Goal: Transaction & Acquisition: Book appointment/travel/reservation

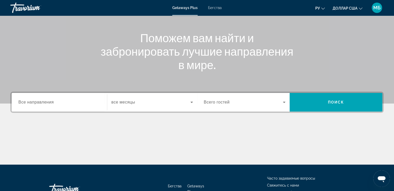
scroll to position [89, 0]
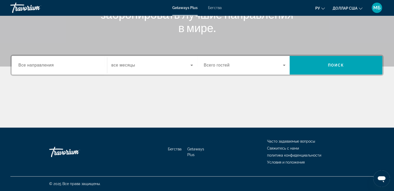
click at [42, 66] on span "Все направления" at bounding box center [35, 65] width 35 height 4
click at [42, 66] on input "Destination Все направления" at bounding box center [59, 65] width 82 height 6
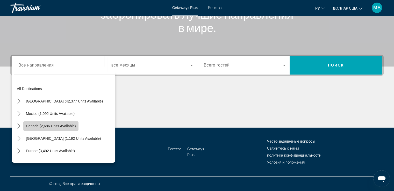
click at [32, 128] on span "Canada (2,686 units available)" at bounding box center [51, 126] width 50 height 4
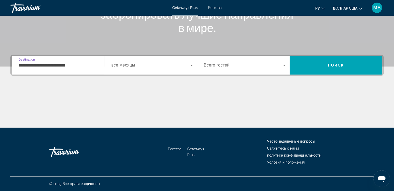
click at [44, 65] on input "**********" at bounding box center [59, 65] width 82 height 6
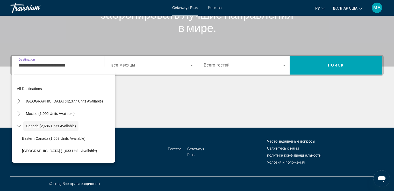
scroll to position [6, 0]
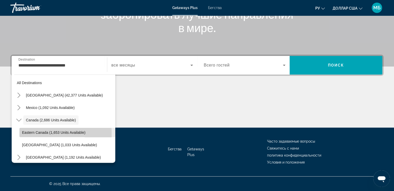
click at [32, 133] on span "Eastern Canada (1,653 units available)" at bounding box center [53, 132] width 63 height 4
type input "**********"
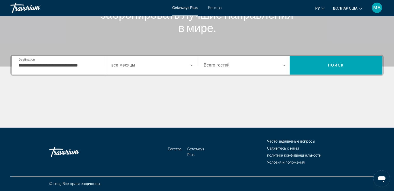
click at [120, 70] on div "Виджет поиска" at bounding box center [152, 65] width 82 height 14
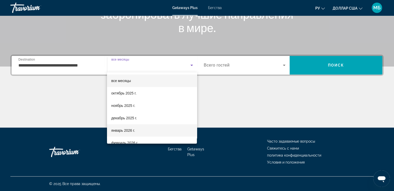
click at [122, 131] on font "январь 2026 г." at bounding box center [123, 130] width 24 height 4
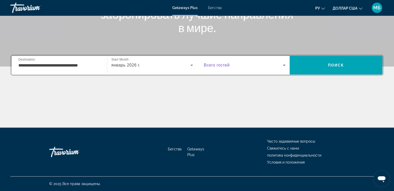
click at [285, 68] on icon "Виджет поиска" at bounding box center [284, 65] width 6 height 6
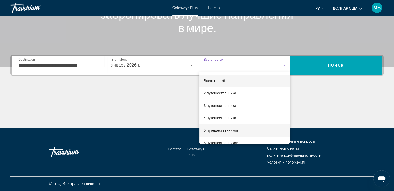
click at [229, 132] on span "5 путешественников" at bounding box center [220, 130] width 34 height 6
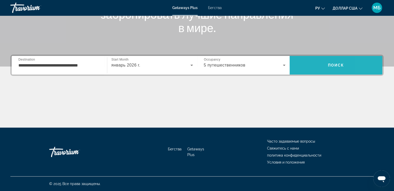
click at [368, 64] on span "Поиск" at bounding box center [335, 65] width 93 height 12
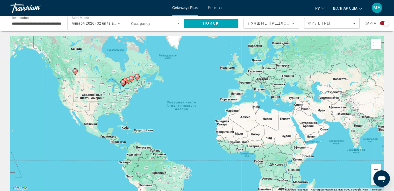
click at [218, 9] on font "Бегства" at bounding box center [215, 8] width 14 height 4
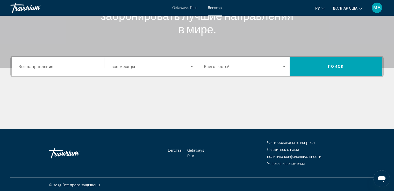
scroll to position [89, 0]
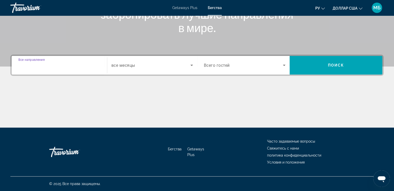
click at [74, 66] on input "Destination Все направления" at bounding box center [59, 65] width 82 height 6
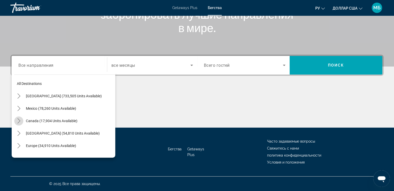
click at [18, 119] on icon "Toggle Canada (17,904 units available) submenu" at bounding box center [18, 120] width 5 height 5
click at [21, 131] on span "Select destination: Eastern Canada (11,480 units available)" at bounding box center [67, 133] width 96 height 12
type input "**********"
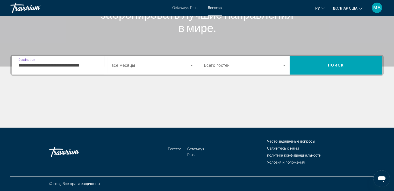
click at [119, 64] on span "все месяцы" at bounding box center [123, 65] width 24 height 5
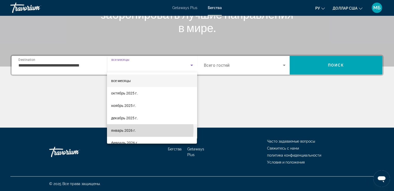
click at [120, 129] on font "январь 2026 г." at bounding box center [123, 130] width 25 height 4
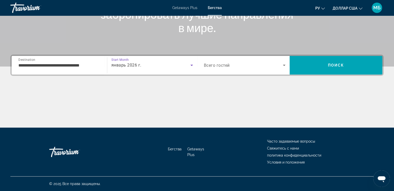
click at [240, 63] on span "Search widget" at bounding box center [243, 65] width 79 height 6
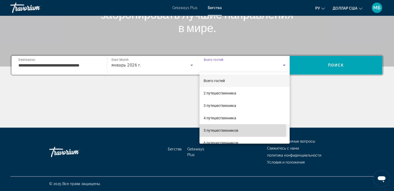
click at [226, 130] on font "5 путешественников" at bounding box center [220, 130] width 35 height 4
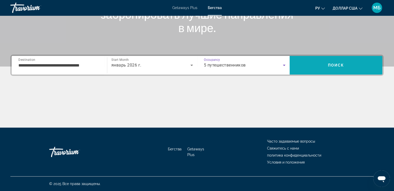
click at [323, 73] on span "Search" at bounding box center [335, 65] width 93 height 19
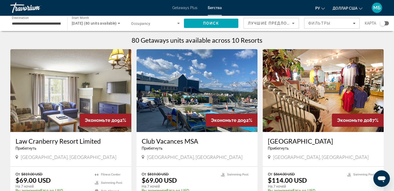
click at [186, 10] on font "Getaways Plus" at bounding box center [184, 8] width 25 height 4
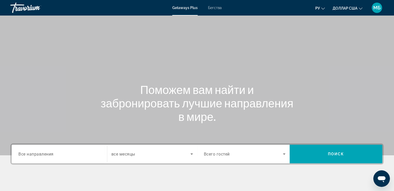
click at [53, 156] on span "Все направления" at bounding box center [35, 153] width 35 height 5
click at [53, 156] on input "Destination Все направления" at bounding box center [59, 154] width 82 height 6
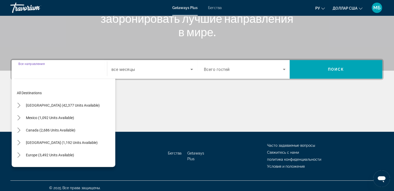
scroll to position [89, 0]
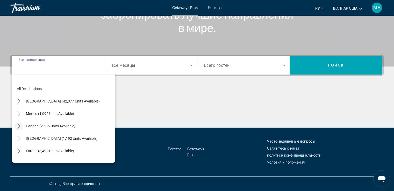
click at [21, 127] on icon "Toggle Canada (2,686 units available) submenu" at bounding box center [18, 125] width 5 height 5
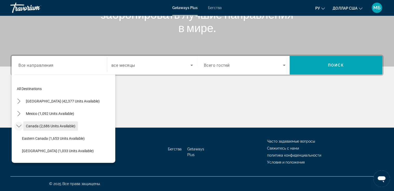
click at [30, 125] on span "Canada (2,686 units available)" at bounding box center [50, 126] width 49 height 4
type input "**********"
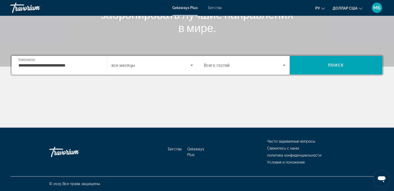
click at [130, 72] on div "Search widget" at bounding box center [152, 65] width 82 height 14
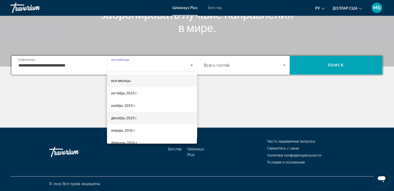
drag, startPoint x: 124, startPoint y: 130, endPoint x: 131, endPoint y: 122, distance: 11.2
click at [124, 130] on font "январь 2026 г." at bounding box center [123, 130] width 25 height 4
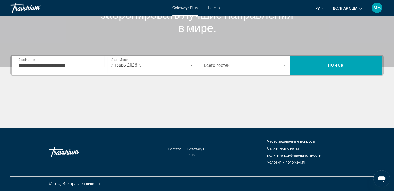
click at [235, 60] on div "Search widget" at bounding box center [245, 65] width 82 height 14
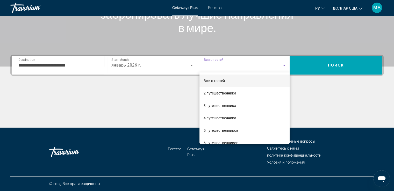
click at [356, 63] on div at bounding box center [197, 95] width 394 height 191
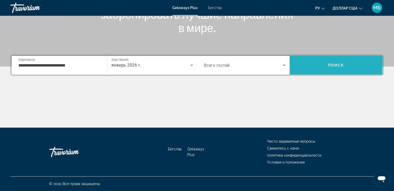
click at [345, 63] on span "Search" at bounding box center [335, 65] width 93 height 12
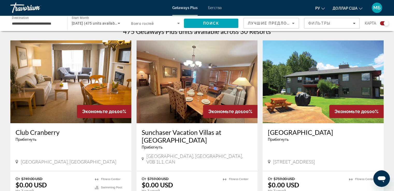
scroll to position [181, 0]
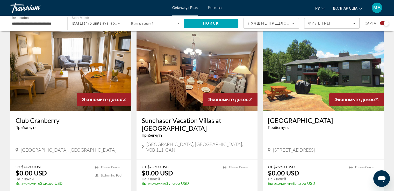
click at [22, 120] on h3 "Club Cranberry" at bounding box center [71, 120] width 110 height 8
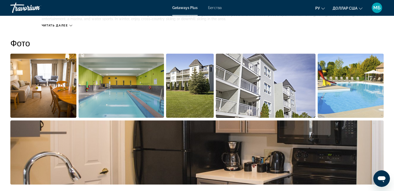
scroll to position [233, 0]
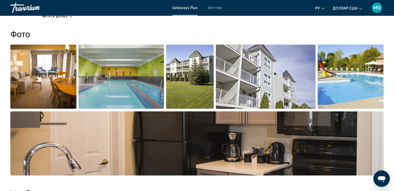
click at [180, 80] on img "Open full-screen image slider" at bounding box center [190, 77] width 48 height 64
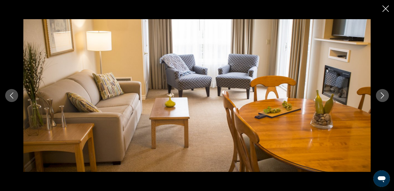
click at [382, 94] on icon "Next image" at bounding box center [382, 95] width 6 height 6
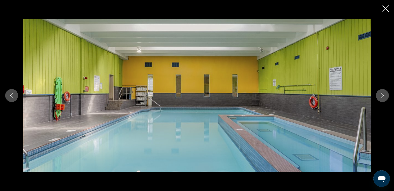
click at [382, 94] on icon "Next image" at bounding box center [382, 95] width 6 height 6
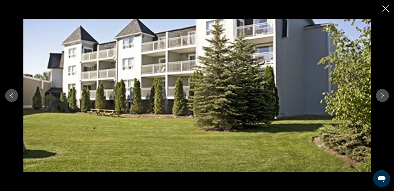
click at [382, 94] on icon "Next image" at bounding box center [382, 95] width 6 height 6
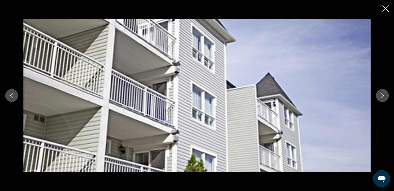
click at [384, 95] on icon "Next image" at bounding box center [382, 95] width 6 height 6
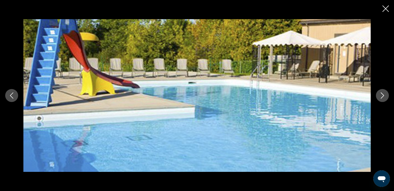
click at [382, 97] on icon "Next image" at bounding box center [382, 95] width 6 height 6
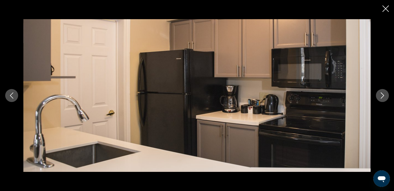
click at [384, 92] on icon "Next image" at bounding box center [382, 95] width 6 height 6
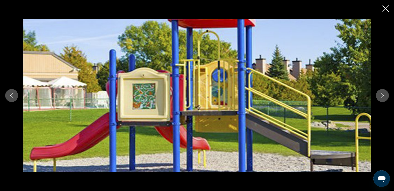
click at [384, 92] on icon "Next image" at bounding box center [382, 95] width 6 height 6
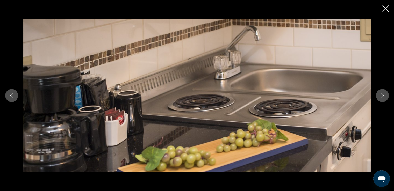
click at [384, 92] on icon "Next image" at bounding box center [382, 95] width 6 height 6
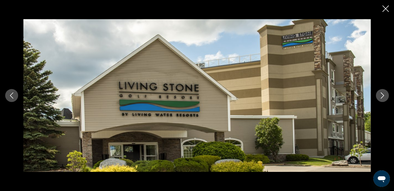
click at [381, 94] on icon "Next image" at bounding box center [382, 95] width 6 height 6
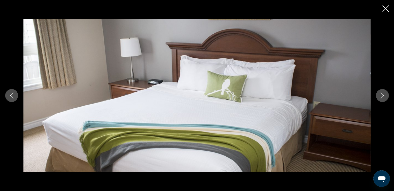
click at [381, 94] on icon "Next image" at bounding box center [382, 95] width 6 height 6
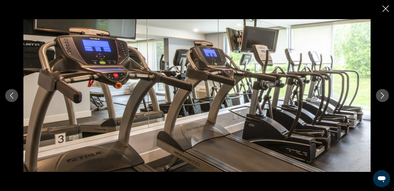
click at [381, 94] on icon "Next image" at bounding box center [382, 95] width 6 height 6
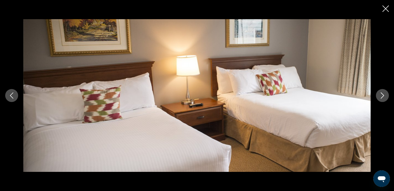
click at [385, 7] on icon "Close slideshow" at bounding box center [385, 8] width 6 height 6
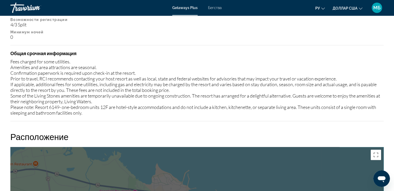
scroll to position [653, 0]
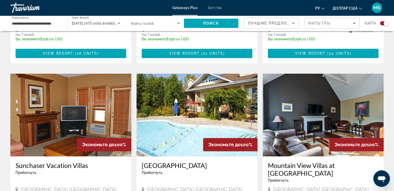
scroll to position [725, 0]
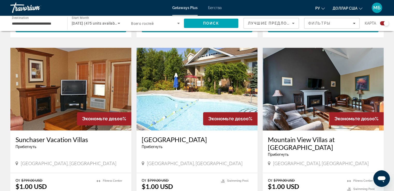
click at [168, 93] on img "Основное содержание" at bounding box center [196, 89] width 121 height 83
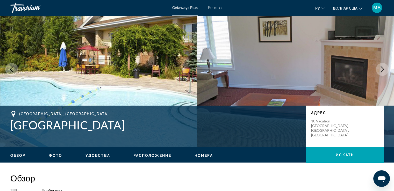
scroll to position [26, 0]
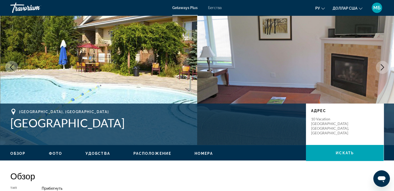
click at [380, 68] on icon "Next image" at bounding box center [382, 67] width 6 height 6
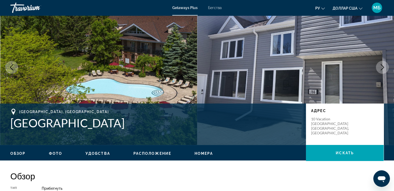
click at [380, 68] on icon "Next image" at bounding box center [382, 67] width 6 height 6
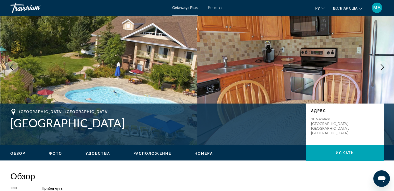
click at [380, 68] on icon "Next image" at bounding box center [382, 67] width 6 height 6
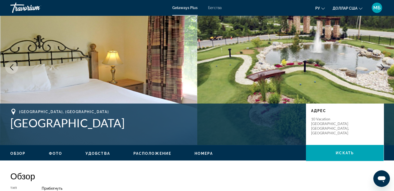
click at [380, 68] on icon "Next image" at bounding box center [382, 67] width 6 height 6
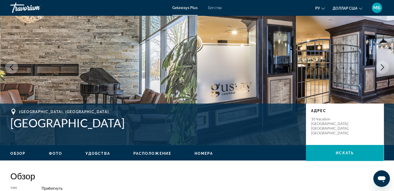
click at [380, 68] on icon "Next image" at bounding box center [382, 67] width 6 height 6
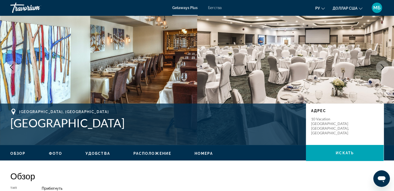
click at [380, 68] on icon "Next image" at bounding box center [382, 67] width 6 height 6
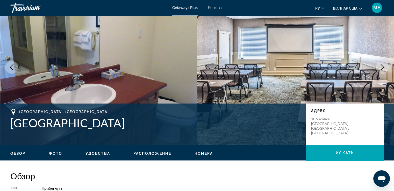
click at [380, 68] on icon "Next image" at bounding box center [382, 67] width 6 height 6
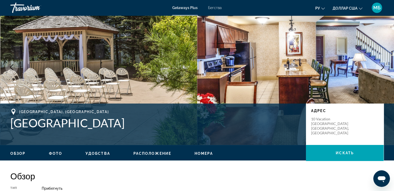
click at [380, 68] on icon "Next image" at bounding box center [382, 67] width 6 height 6
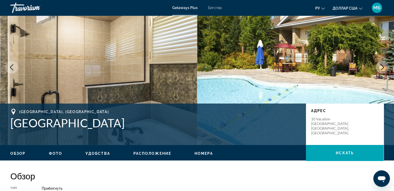
click at [380, 68] on icon "Next image" at bounding box center [382, 67] width 6 height 6
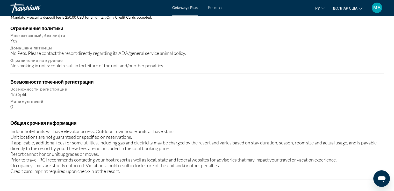
scroll to position [543, 0]
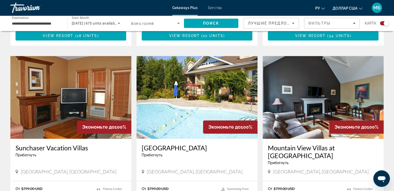
scroll to position [725, 0]
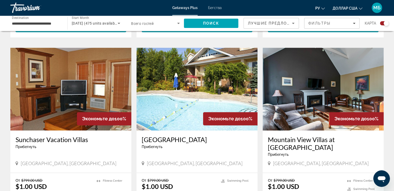
click at [310, 80] on img "Основное содержание" at bounding box center [322, 89] width 121 height 83
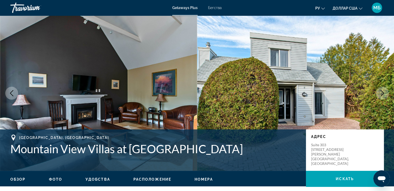
click at [377, 92] on button "Next image" at bounding box center [381, 93] width 13 height 13
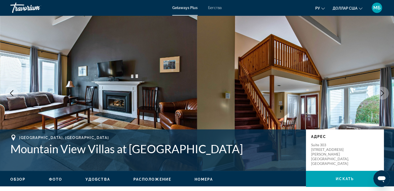
click at [377, 92] on button "Next image" at bounding box center [381, 93] width 13 height 13
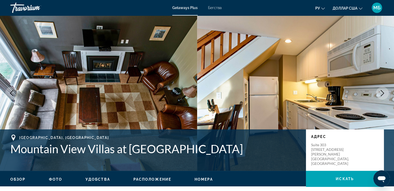
click at [377, 92] on button "Next image" at bounding box center [381, 93] width 13 height 13
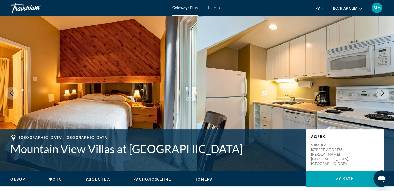
click at [377, 92] on button "Next image" at bounding box center [381, 93] width 13 height 13
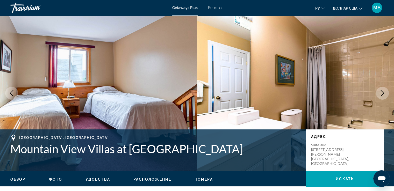
click at [378, 92] on button "Next image" at bounding box center [381, 93] width 13 height 13
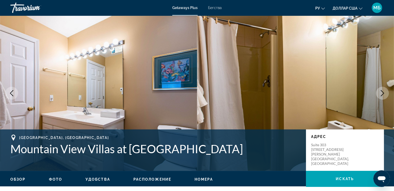
click at [378, 92] on button "Next image" at bounding box center [381, 93] width 13 height 13
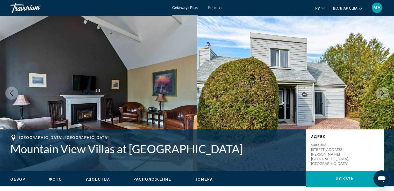
click at [378, 92] on button "Next image" at bounding box center [381, 93] width 13 height 13
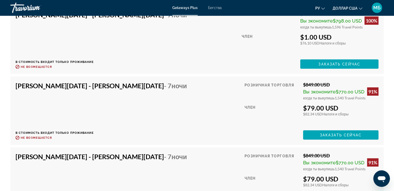
scroll to position [1065, 0]
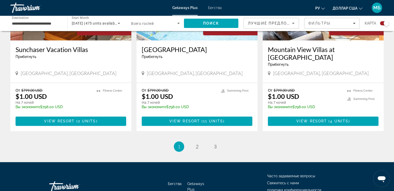
scroll to position [822, 0]
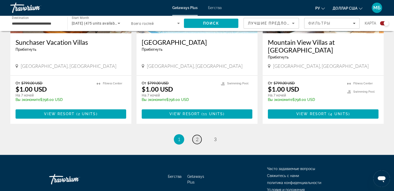
click at [197, 136] on span "2" at bounding box center [197, 139] width 3 height 6
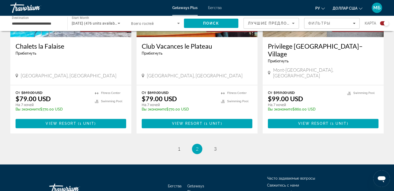
scroll to position [814, 0]
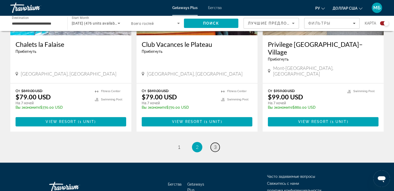
click at [215, 144] on span "3" at bounding box center [215, 147] width 3 height 6
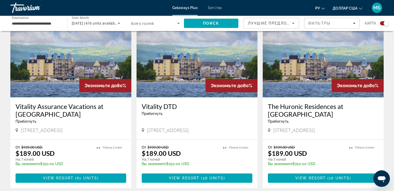
scroll to position [385, 0]
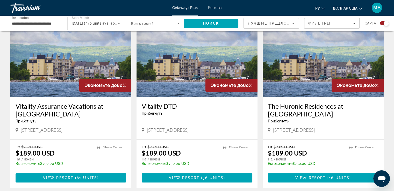
click at [307, 55] on img "Основное содержание" at bounding box center [322, 55] width 121 height 83
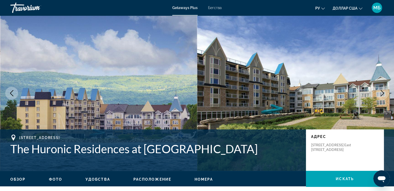
click at [381, 94] on icon "Next image" at bounding box center [382, 93] width 6 height 6
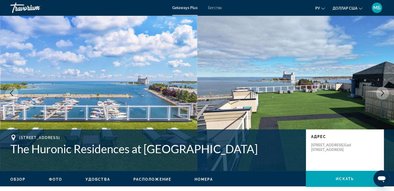
click at [381, 94] on icon "Next image" at bounding box center [381, 93] width 3 height 6
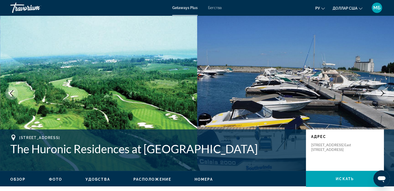
click at [381, 94] on icon "Next image" at bounding box center [381, 93] width 3 height 6
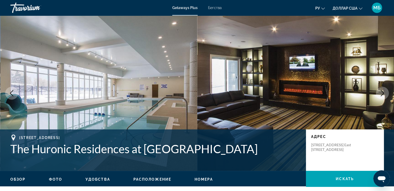
click at [381, 94] on icon "Next image" at bounding box center [382, 93] width 6 height 6
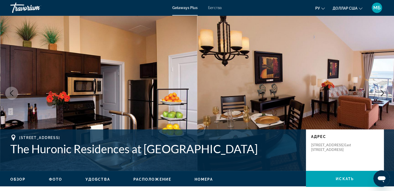
click at [381, 94] on icon "Next image" at bounding box center [382, 93] width 6 height 6
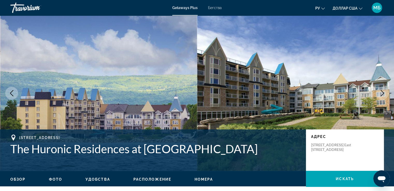
click at [381, 94] on icon "Next image" at bounding box center [382, 93] width 6 height 6
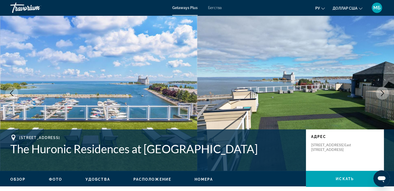
click at [381, 94] on icon "Next image" at bounding box center [382, 93] width 6 height 6
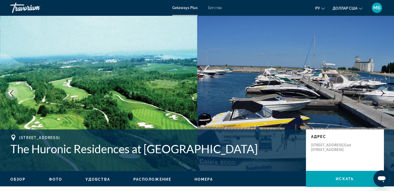
click at [381, 94] on icon "Next image" at bounding box center [382, 93] width 6 height 6
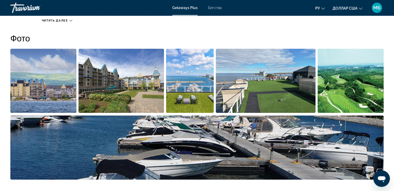
scroll to position [259, 0]
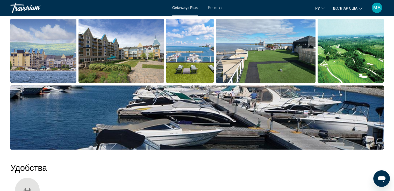
click at [59, 64] on img "Open full-screen image slider" at bounding box center [43, 51] width 66 height 64
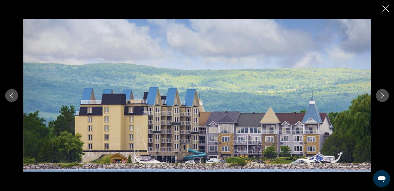
click at [379, 94] on icon "Next image" at bounding box center [382, 95] width 6 height 6
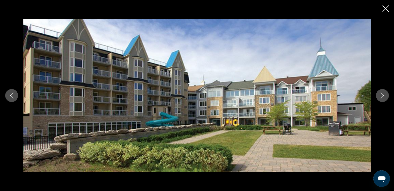
click at [379, 94] on icon "Next image" at bounding box center [382, 95] width 6 height 6
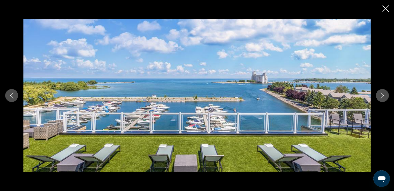
click at [379, 94] on icon "Next image" at bounding box center [382, 95] width 6 height 6
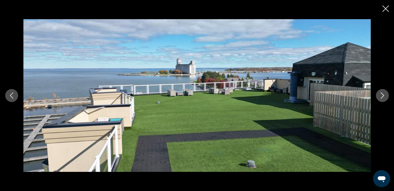
click at [379, 94] on icon "Next image" at bounding box center [382, 95] width 6 height 6
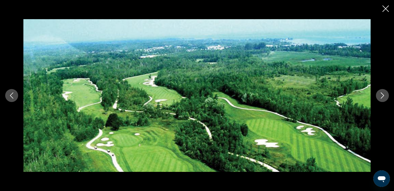
click at [379, 94] on icon "Next image" at bounding box center [382, 95] width 6 height 6
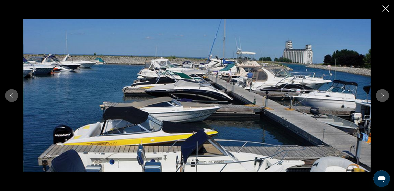
click at [379, 94] on icon "Next image" at bounding box center [382, 95] width 6 height 6
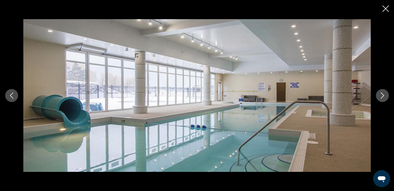
scroll to position [569, 0]
click at [380, 93] on icon "Next image" at bounding box center [382, 95] width 6 height 6
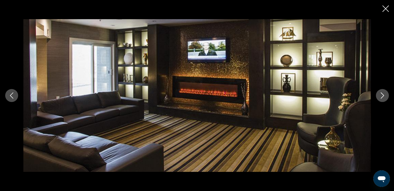
click at [378, 98] on button "Next image" at bounding box center [381, 95] width 13 height 13
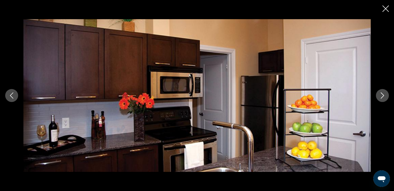
scroll to position [906, 0]
click at [386, 7] on icon "Close slideshow" at bounding box center [385, 8] width 6 height 6
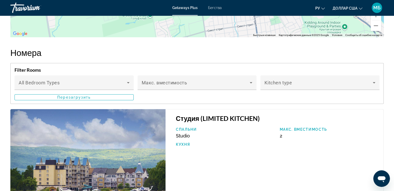
scroll to position [638, 0]
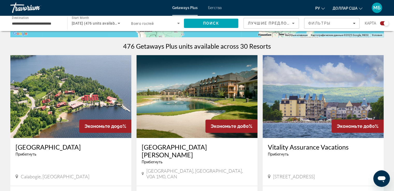
scroll to position [155, 0]
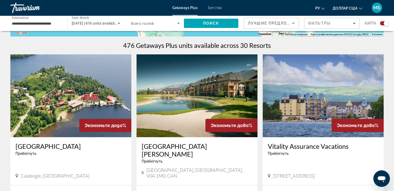
click at [150, 24] on span "Всего гостей" at bounding box center [142, 23] width 23 height 4
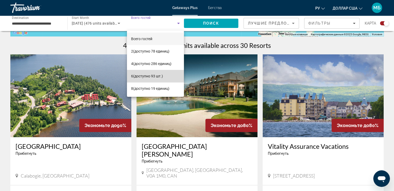
click at [145, 76] on font "(доступно 93 шт.)" at bounding box center [148, 76] width 30 height 4
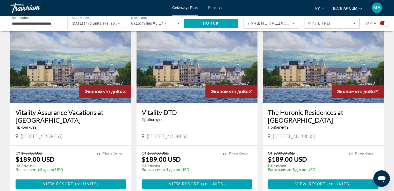
scroll to position [414, 0]
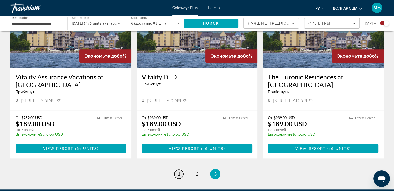
click at [178, 171] on span "1" at bounding box center [179, 174] width 3 height 6
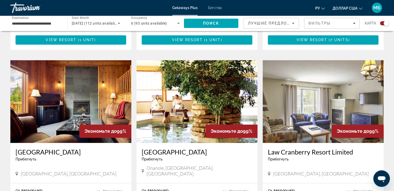
scroll to position [725, 0]
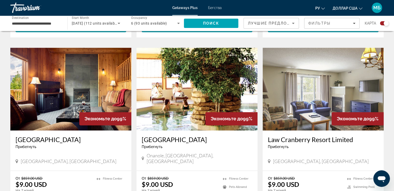
click at [296, 91] on img "Основное содержание" at bounding box center [322, 89] width 121 height 83
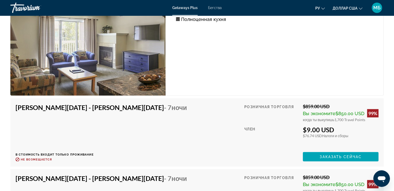
scroll to position [983, 0]
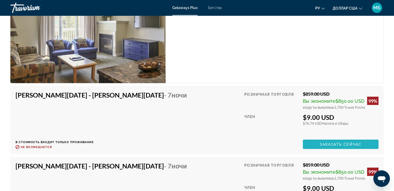
click at [338, 142] on span "Заказать сейчас" at bounding box center [340, 144] width 42 height 4
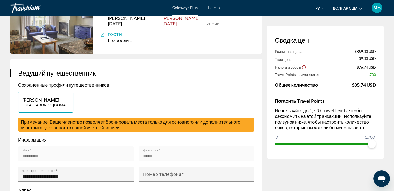
scroll to position [52, 0]
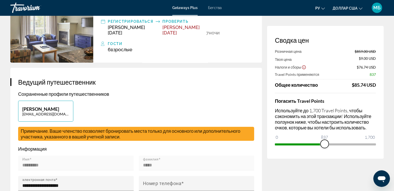
drag, startPoint x: 371, startPoint y: 141, endPoint x: 324, endPoint y: 145, distance: 47.3
click at [324, 145] on span "ngx-slider" at bounding box center [324, 144] width 8 height 8
drag, startPoint x: 324, startPoint y: 145, endPoint x: 378, endPoint y: 144, distance: 54.1
click at [378, 144] on div "Сводка цен Розничная цена $859.00 USD Твоя цена $440.50 USD Налоги и сборы $111…" at bounding box center [325, 92] width 116 height 133
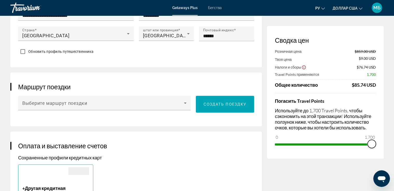
scroll to position [259, 0]
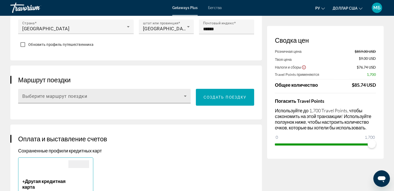
click at [185, 95] on icon "Основное содержание" at bounding box center [185, 95] width 3 height 1
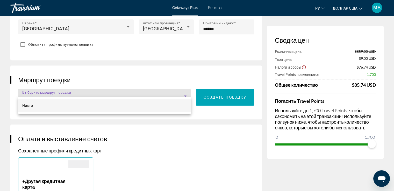
click at [149, 142] on div at bounding box center [197, 95] width 394 height 191
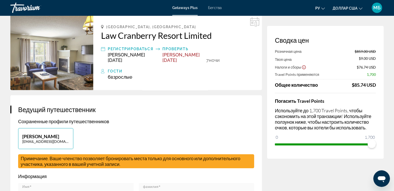
scroll to position [0, 0]
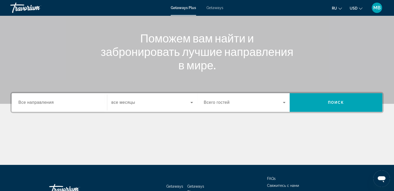
scroll to position [78, 0]
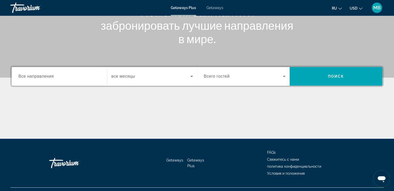
click at [83, 76] on input "Destination Все направления" at bounding box center [59, 76] width 82 height 6
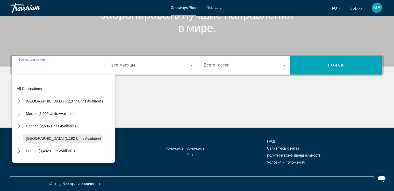
scroll to position [26, 0]
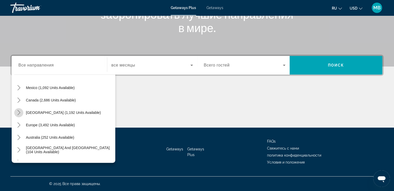
click at [20, 113] on icon "Toggle Caribbean & Atlantic Islands (1,192 units available) submenu" at bounding box center [18, 112] width 3 height 5
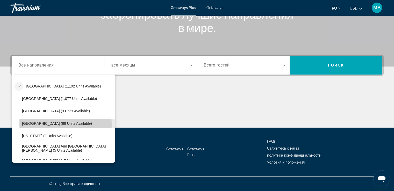
click at [32, 124] on span "Dominican Republic (88 units available)" at bounding box center [57, 123] width 70 height 4
type input "**********"
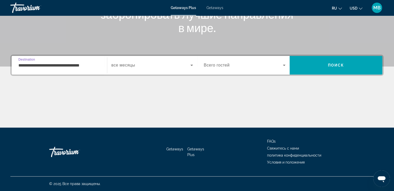
click at [190, 65] on icon "Search widget" at bounding box center [191, 65] width 3 height 1
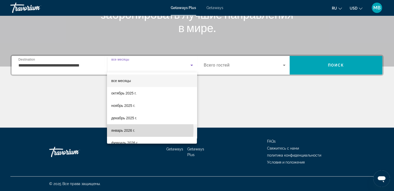
click at [121, 129] on span "январь 2026 г." at bounding box center [123, 130] width 24 height 6
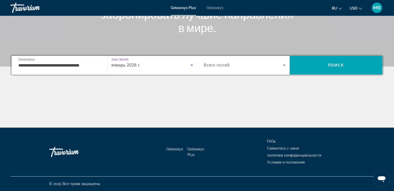
click at [190, 64] on icon "Search widget" at bounding box center [191, 65] width 6 height 6
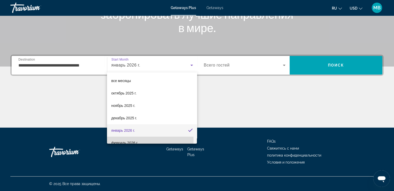
click at [124, 140] on span "февраль 2026 г." at bounding box center [124, 143] width 27 height 6
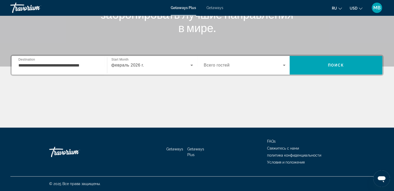
click at [215, 64] on span "Всего гостей" at bounding box center [217, 65] width 26 height 4
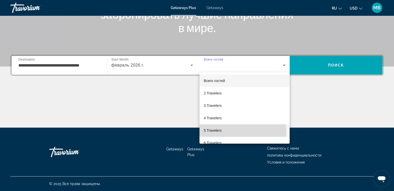
click at [219, 132] on span "5 Travelers" at bounding box center [212, 130] width 18 height 6
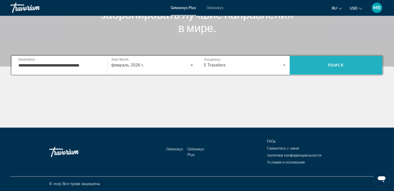
click at [326, 67] on span "Search" at bounding box center [335, 65] width 93 height 12
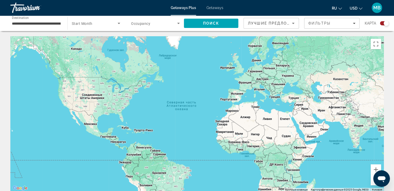
click at [88, 24] on span "Start Month" at bounding box center [82, 23] width 21 height 4
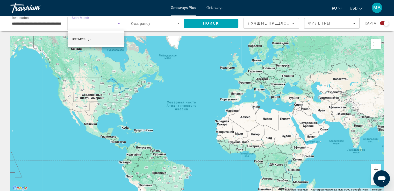
click at [96, 41] on mat-option "все месяцы" at bounding box center [96, 39] width 57 height 12
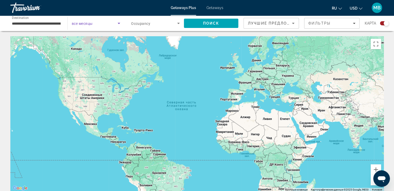
click at [120, 23] on icon "Search widget" at bounding box center [119, 23] width 6 height 6
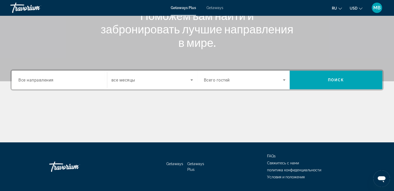
scroll to position [78, 0]
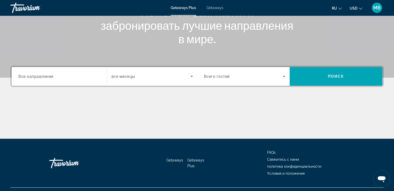
click at [39, 76] on span "Все направления" at bounding box center [35, 76] width 35 height 5
click at [39, 76] on input "Destination Все направления" at bounding box center [59, 76] width 82 height 6
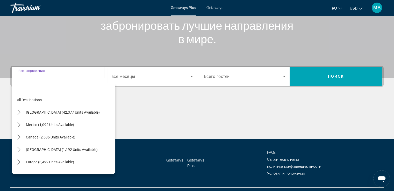
scroll to position [89, 0]
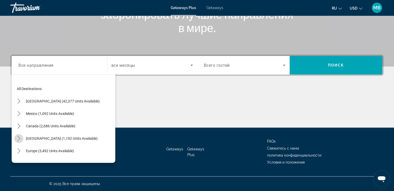
click at [17, 138] on icon "Toggle Caribbean & Atlantic Islands (1,192 units available) submenu" at bounding box center [18, 138] width 5 height 5
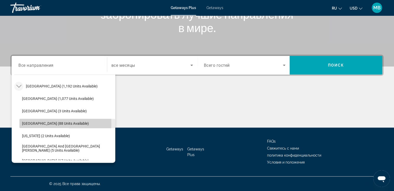
click at [24, 124] on span "Dominican Republic (88 units available)" at bounding box center [55, 123] width 67 height 4
type input "**********"
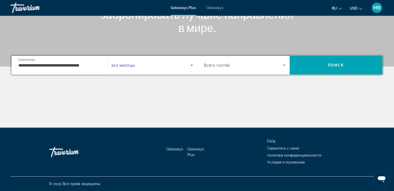
click at [122, 62] on span "Search widget" at bounding box center [150, 65] width 79 height 6
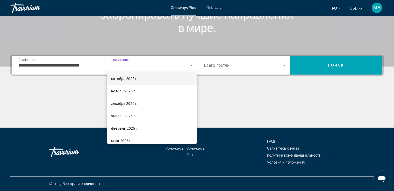
scroll to position [26, 0]
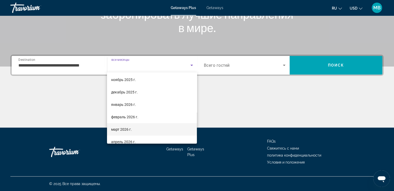
click at [121, 130] on span "март 2026 г." at bounding box center [121, 129] width 21 height 6
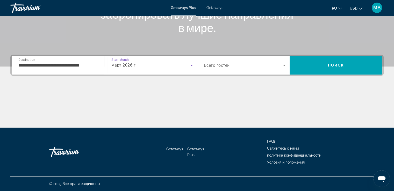
click at [220, 67] on span "Всего гостей" at bounding box center [217, 65] width 26 height 5
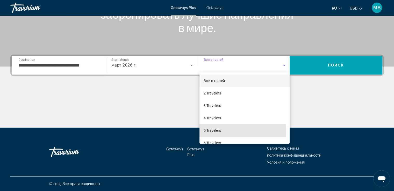
drag, startPoint x: 223, startPoint y: 131, endPoint x: 235, endPoint y: 117, distance: 18.5
click at [224, 129] on mat-option "5 Travelers" at bounding box center [244, 130] width 90 height 12
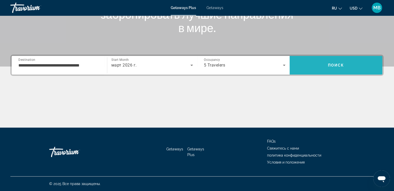
click at [328, 65] on span "Поиск" at bounding box center [336, 65] width 16 height 4
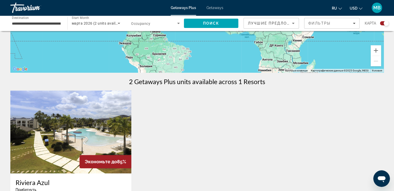
scroll to position [149, 0]
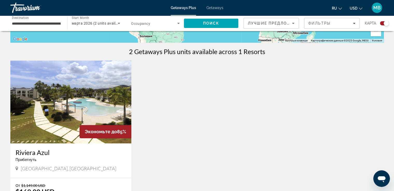
click at [76, 117] on img "Main content" at bounding box center [70, 102] width 121 height 83
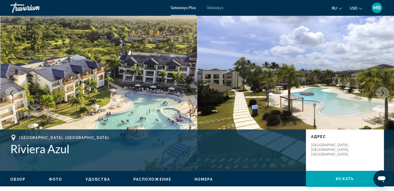
click at [383, 95] on icon "Next image" at bounding box center [382, 93] width 6 height 6
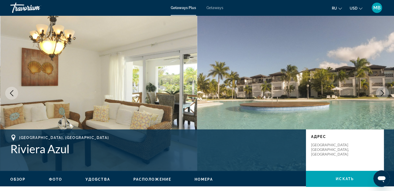
click at [383, 95] on icon "Next image" at bounding box center [382, 93] width 6 height 6
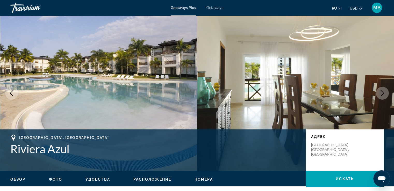
click at [383, 95] on icon "Next image" at bounding box center [382, 93] width 6 height 6
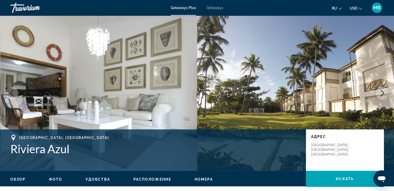
click at [383, 95] on icon "Next image" at bounding box center [382, 93] width 6 height 6
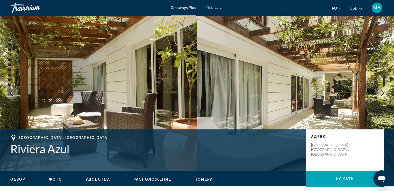
click at [383, 95] on icon "Next image" at bounding box center [382, 93] width 6 height 6
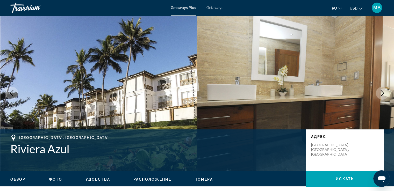
click at [383, 95] on icon "Next image" at bounding box center [382, 93] width 6 height 6
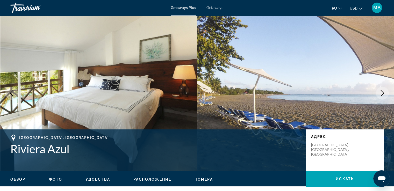
click at [383, 95] on icon "Next image" at bounding box center [382, 93] width 6 height 6
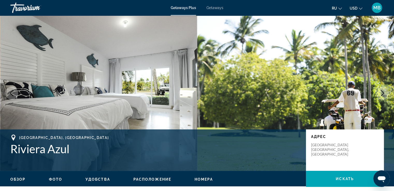
click at [383, 95] on icon "Next image" at bounding box center [382, 93] width 6 height 6
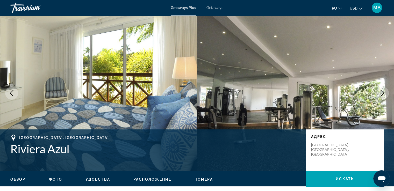
click at [383, 95] on icon "Next image" at bounding box center [382, 93] width 6 height 6
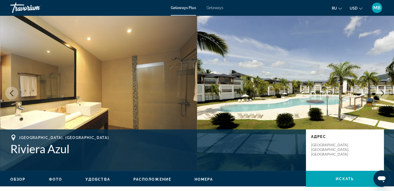
click at [383, 95] on icon "Next image" at bounding box center [382, 93] width 6 height 6
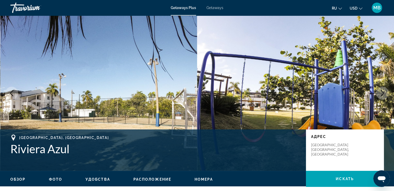
click at [383, 95] on icon "Next image" at bounding box center [382, 93] width 6 height 6
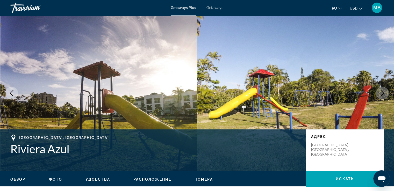
click at [383, 95] on icon "Next image" at bounding box center [382, 93] width 6 height 6
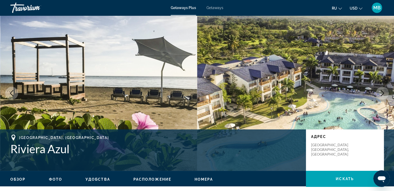
click at [383, 95] on icon "Next image" at bounding box center [382, 93] width 6 height 6
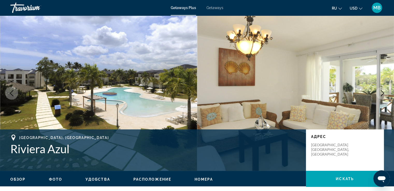
click at [383, 95] on icon "Next image" at bounding box center [382, 93] width 6 height 6
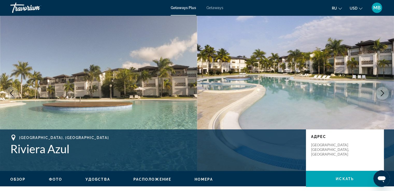
click at [383, 95] on icon "Next image" at bounding box center [382, 93] width 6 height 6
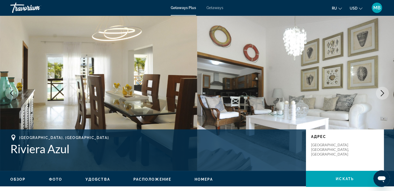
click at [383, 95] on icon "Next image" at bounding box center [382, 93] width 6 height 6
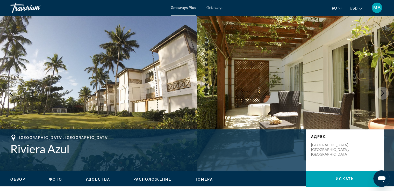
click at [383, 95] on icon "Next image" at bounding box center [382, 93] width 6 height 6
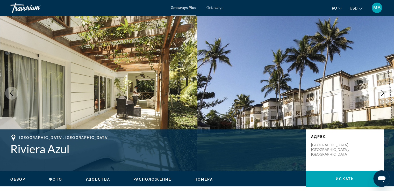
click at [383, 95] on icon "Next image" at bounding box center [382, 93] width 6 height 6
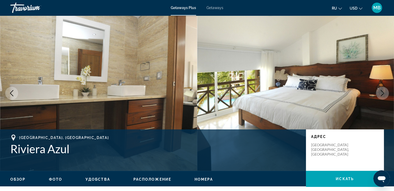
click at [383, 95] on icon "Next image" at bounding box center [382, 93] width 6 height 6
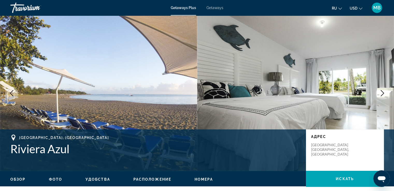
click at [382, 93] on icon "Next image" at bounding box center [382, 93] width 6 height 6
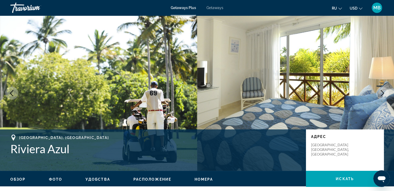
click at [382, 93] on icon "Next image" at bounding box center [382, 93] width 6 height 6
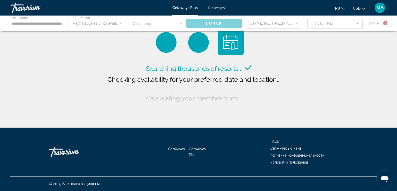
click at [98, 23] on div "Main content" at bounding box center [198, 24] width 397 height 16
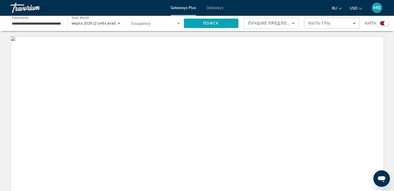
click at [120, 22] on icon "Search widget" at bounding box center [119, 23] width 6 height 6
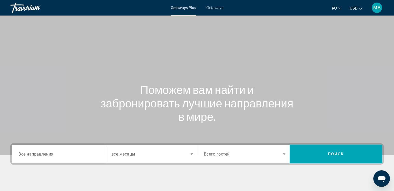
click at [193, 154] on icon "Search widget" at bounding box center [191, 154] width 6 height 6
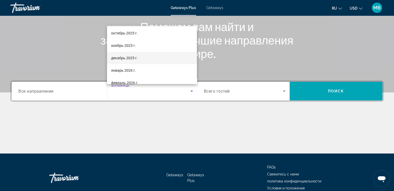
scroll to position [26, 0]
click at [124, 57] on span "январь 2026 г." at bounding box center [123, 58] width 25 height 6
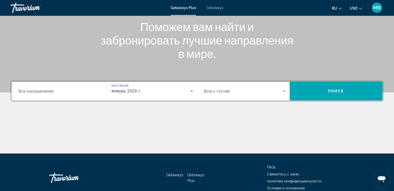
click at [284, 92] on icon "Search widget" at bounding box center [284, 91] width 6 height 6
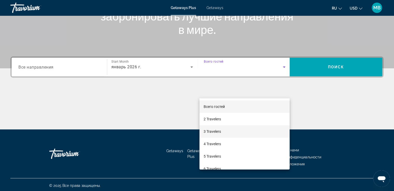
scroll to position [89, 0]
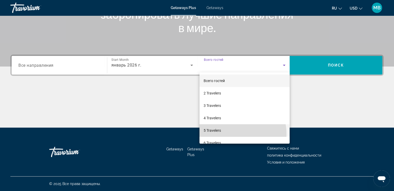
click at [234, 134] on mat-option "5 Travelers" at bounding box center [244, 130] width 90 height 12
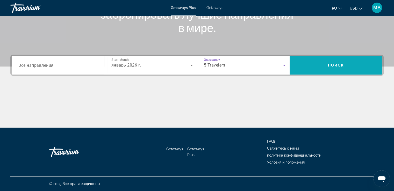
click at [362, 62] on span "Search" at bounding box center [335, 65] width 93 height 12
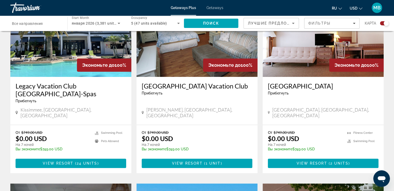
scroll to position [233, 0]
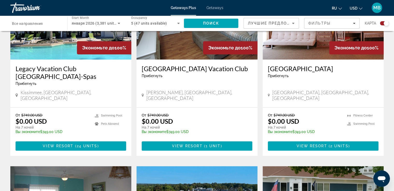
click at [16, 23] on span "Все направления" at bounding box center [27, 23] width 31 height 4
click at [16, 23] on input "Destination Все направления" at bounding box center [36, 23] width 49 height 6
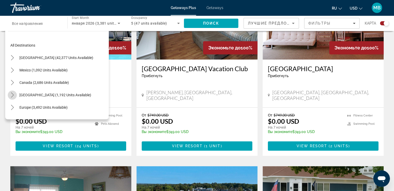
click at [12, 94] on icon "Toggle Caribbean & Atlantic Islands (1,192 units available) submenu" at bounding box center [12, 94] width 5 height 5
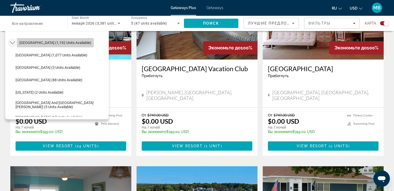
click at [24, 43] on span "[GEOGRAPHIC_DATA] (1,192 units available)" at bounding box center [55, 43] width 72 height 4
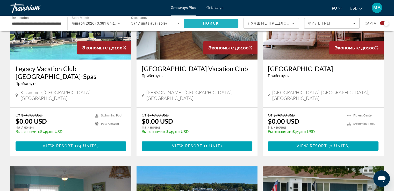
click at [198, 24] on span "Search" at bounding box center [211, 23] width 54 height 12
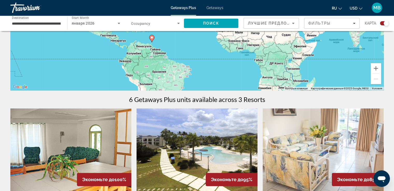
scroll to position [78, 0]
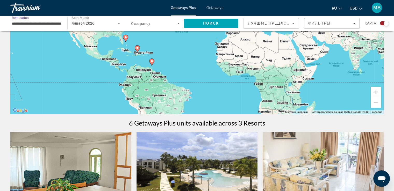
click at [45, 21] on input "**********" at bounding box center [36, 23] width 49 height 6
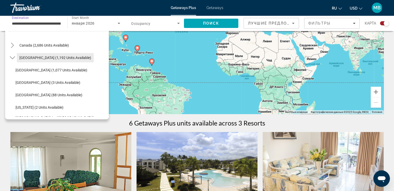
scroll to position [26, 0]
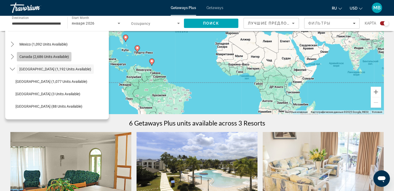
click at [23, 56] on span "Canada (2,686 units available)" at bounding box center [43, 57] width 49 height 4
type input "**********"
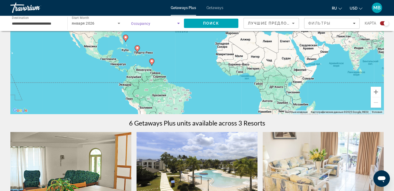
click at [177, 23] on icon "Search widget" at bounding box center [178, 23] width 6 height 6
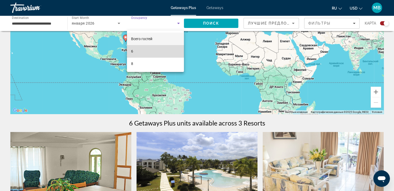
click at [130, 51] on mat-option "6" at bounding box center [155, 51] width 57 height 12
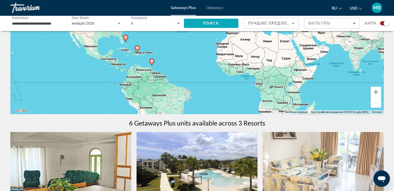
click at [211, 25] on span "Поиск" at bounding box center [211, 23] width 16 height 4
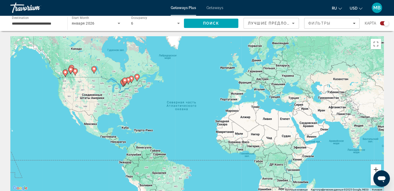
click at [372, 169] on button "Увеличить" at bounding box center [375, 169] width 10 height 10
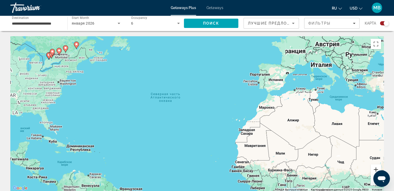
click at [372, 168] on button "Увеличить" at bounding box center [375, 169] width 10 height 10
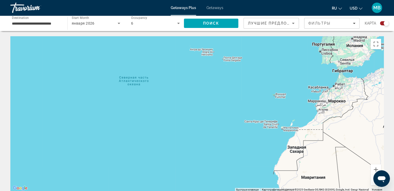
drag, startPoint x: 9, startPoint y: 87, endPoint x: 74, endPoint y: 83, distance: 64.8
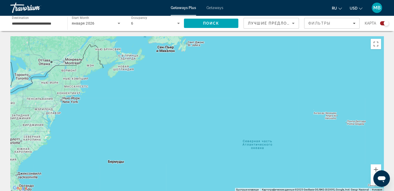
drag, startPoint x: 90, startPoint y: 94, endPoint x: 236, endPoint y: 139, distance: 152.8
click at [236, 139] on div "Main content" at bounding box center [196, 113] width 373 height 155
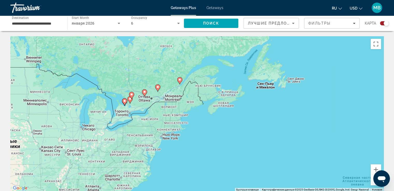
drag, startPoint x: 136, startPoint y: 96, endPoint x: 140, endPoint y: 103, distance: 7.7
click at [140, 103] on div "Чтобы активировать перетаскивание с помощью клавиатуры, нажмите Alt + Ввод. Пос…" at bounding box center [196, 113] width 373 height 155
click at [373, 167] on button "Увеличить" at bounding box center [375, 169] width 10 height 10
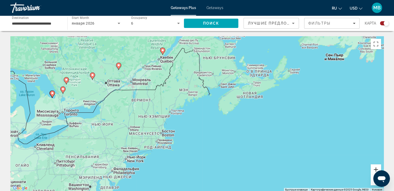
click at [373, 167] on button "Увеличить" at bounding box center [375, 169] width 10 height 10
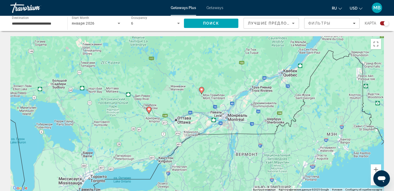
drag, startPoint x: 99, startPoint y: 114, endPoint x: 234, endPoint y: 173, distance: 147.2
click at [235, 173] on div "Чтобы активировать перетаскивание с помощью клавиатуры, нажмите Alt + Ввод. Пос…" at bounding box center [196, 113] width 373 height 155
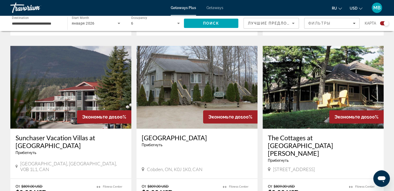
scroll to position [362, 0]
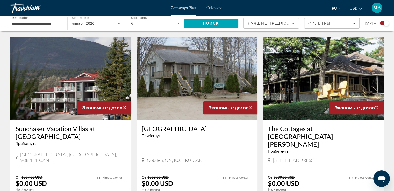
click at [303, 79] on img "Main content" at bounding box center [322, 78] width 121 height 83
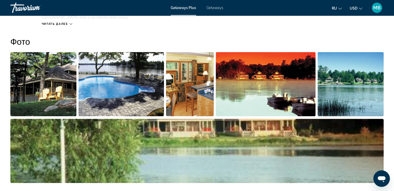
scroll to position [233, 0]
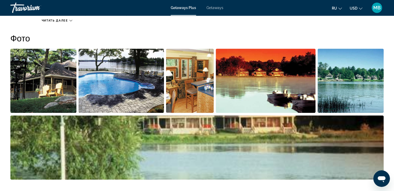
click at [64, 68] on img "Open full-screen image slider" at bounding box center [43, 81] width 66 height 64
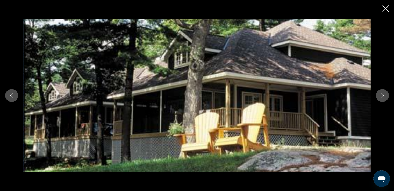
click at [381, 94] on icon "Next image" at bounding box center [382, 95] width 6 height 6
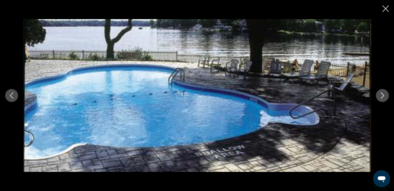
click at [381, 94] on icon "Next image" at bounding box center [382, 95] width 6 height 6
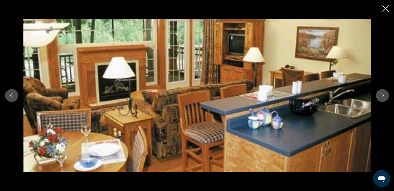
click at [381, 94] on icon "Next image" at bounding box center [382, 95] width 6 height 6
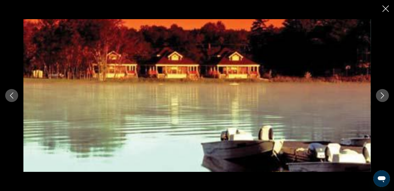
click at [381, 94] on icon "Next image" at bounding box center [382, 95] width 6 height 6
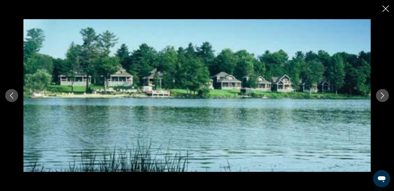
click at [381, 94] on icon "Next image" at bounding box center [382, 95] width 6 height 6
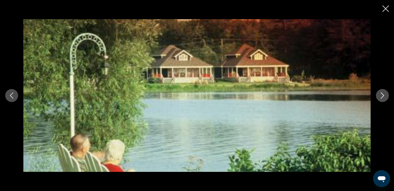
click at [381, 94] on icon "Next image" at bounding box center [382, 95] width 6 height 6
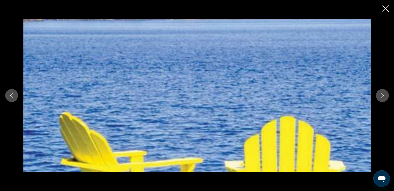
click at [385, 7] on icon "Close slideshow" at bounding box center [385, 8] width 6 height 6
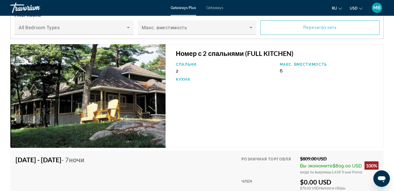
scroll to position [854, 0]
